Goal: Navigation & Orientation: Understand site structure

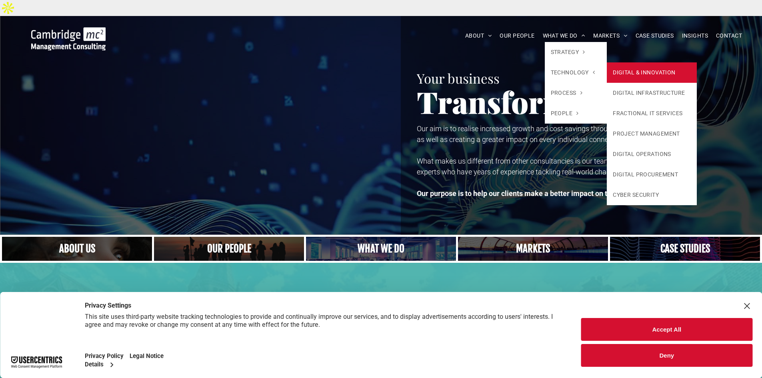
click at [625, 62] on link "DIGITAL & INNOVATION" at bounding box center [652, 72] width 90 height 20
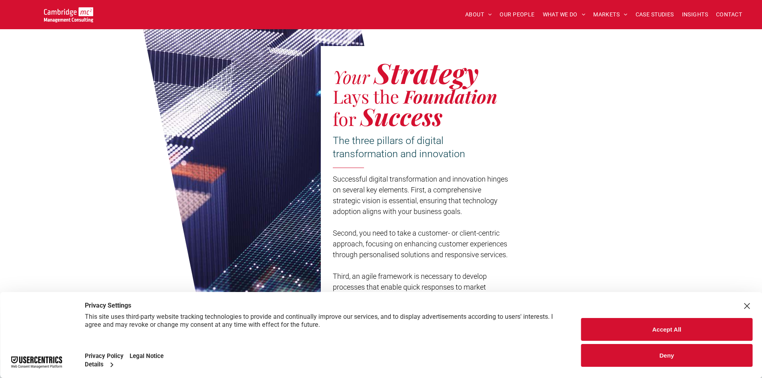
scroll to position [560, 0]
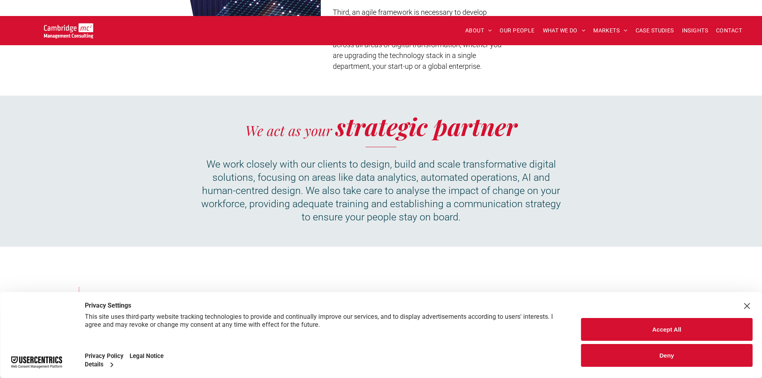
drag, startPoint x: 638, startPoint y: 328, endPoint x: 441, endPoint y: 238, distance: 216.5
click at [637, 327] on button "Accept All" at bounding box center [667, 329] width 171 height 23
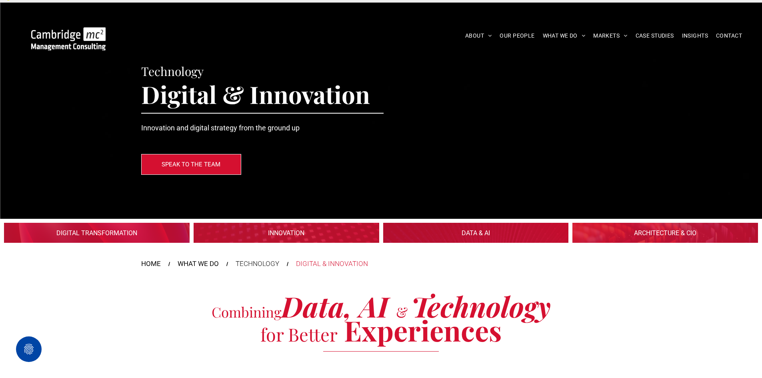
scroll to position [0, 0]
